Goal: Task Accomplishment & Management: Manage account settings

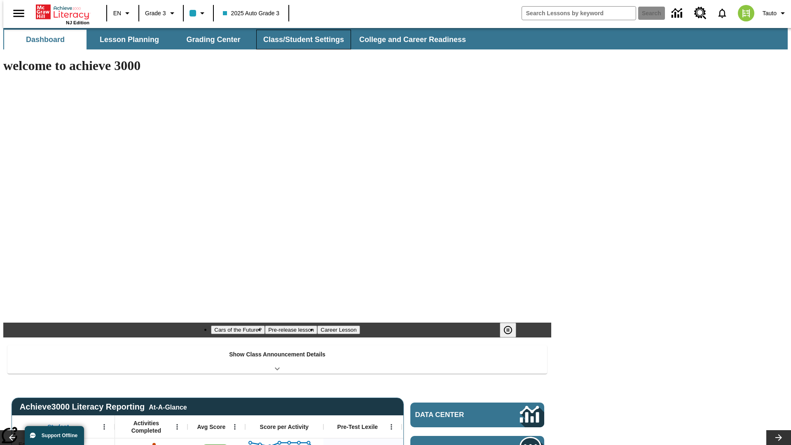
click at [299, 40] on button "Class/Student Settings" at bounding box center [303, 40] width 95 height 20
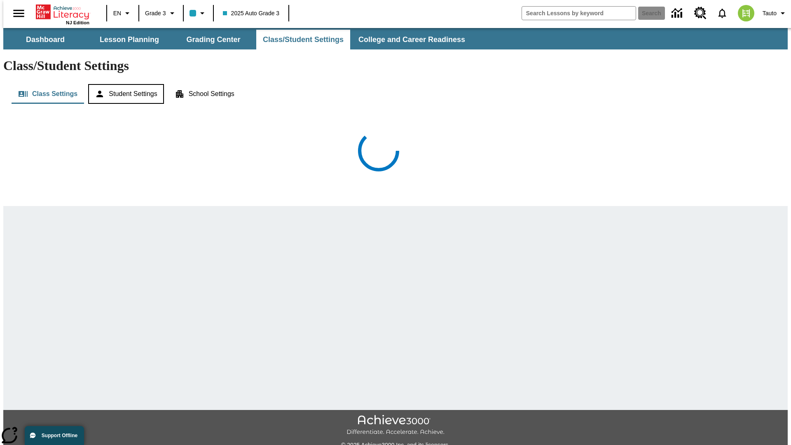
click at [124, 84] on button "Student Settings" at bounding box center [125, 94] width 75 height 20
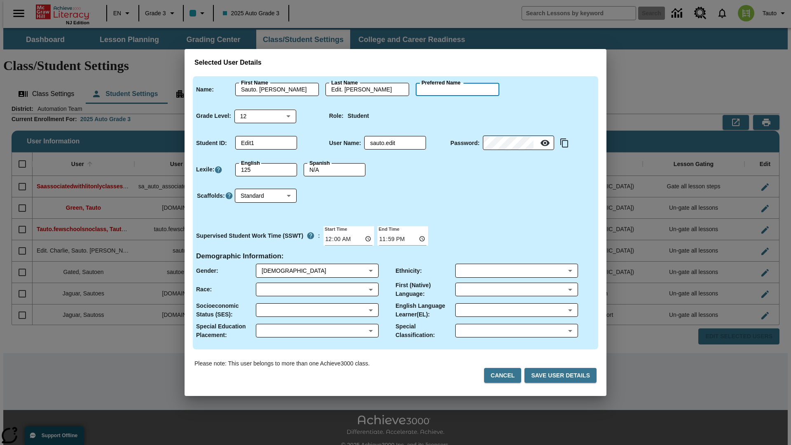
type input "[PERSON_NAME]"
click at [506, 375] on button "Cancel" at bounding box center [502, 375] width 37 height 15
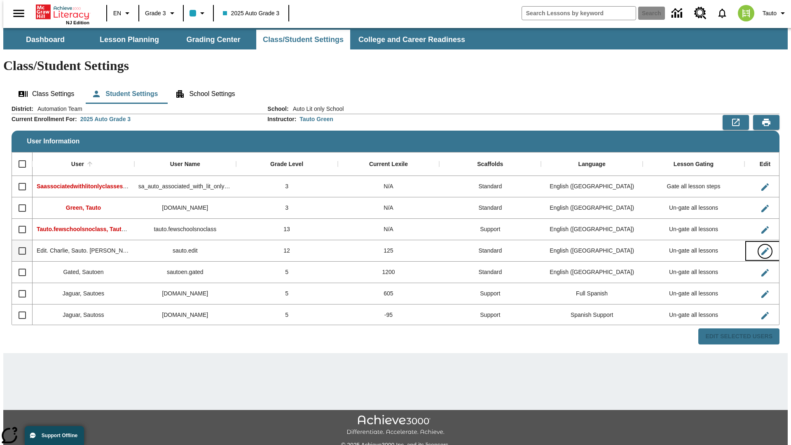
click at [761, 248] on icon "Edit User" at bounding box center [764, 251] width 7 height 7
